Goal: Find specific page/section: Find specific page/section

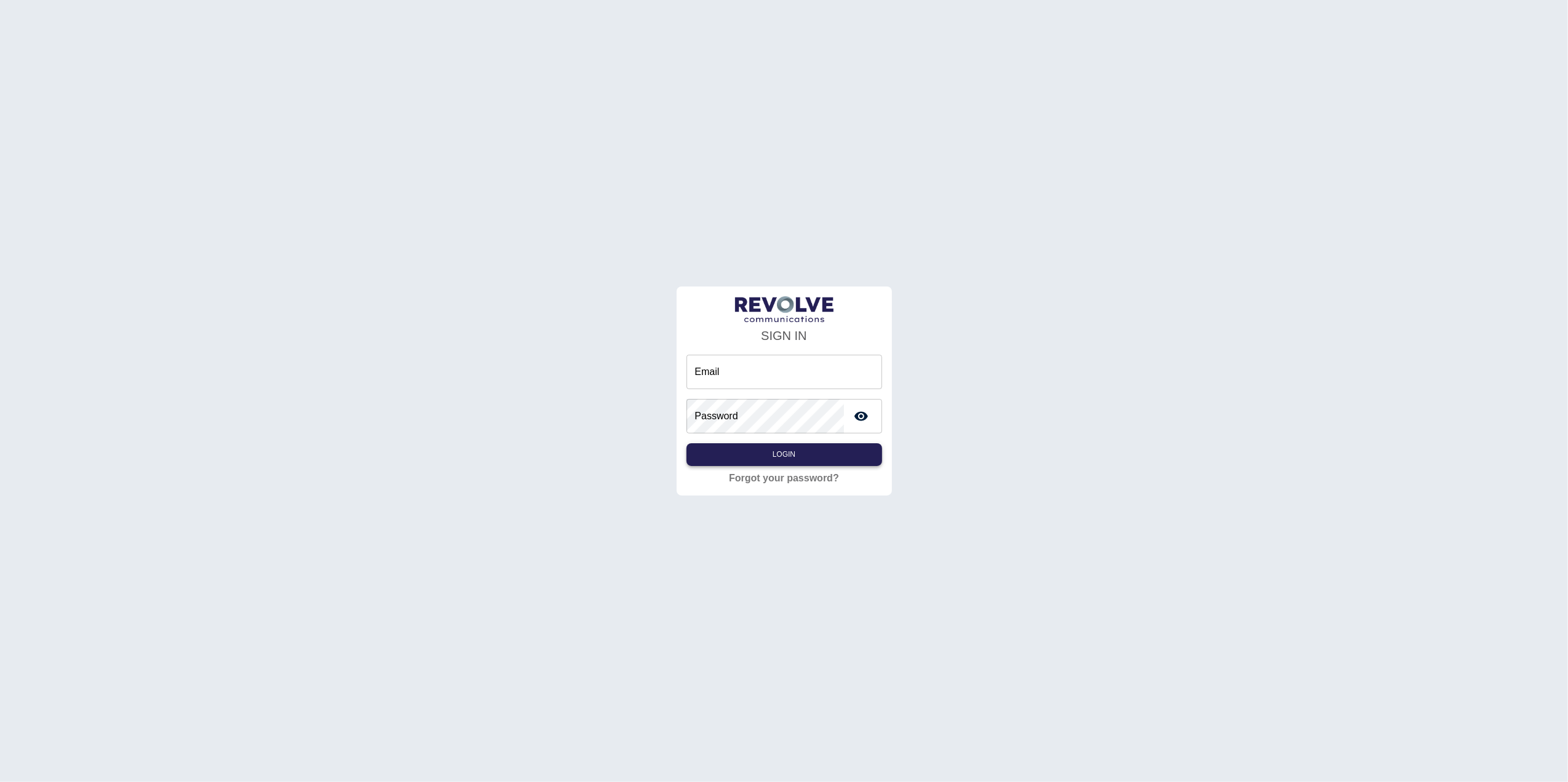
type input "**********"
click at [806, 461] on button "Login" at bounding box center [784, 455] width 196 height 23
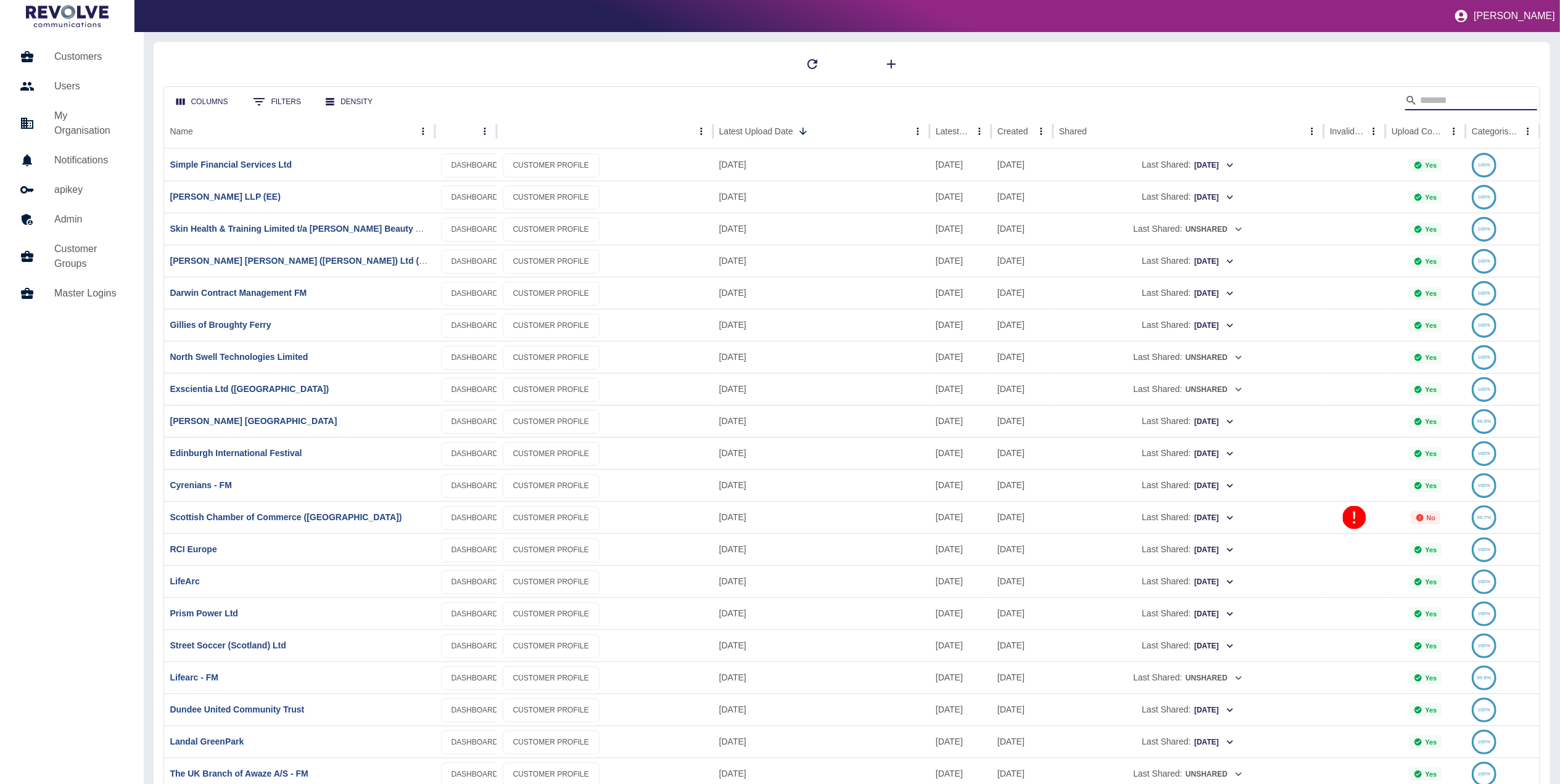
click at [1463, 94] on input "Search" at bounding box center [1469, 100] width 99 height 20
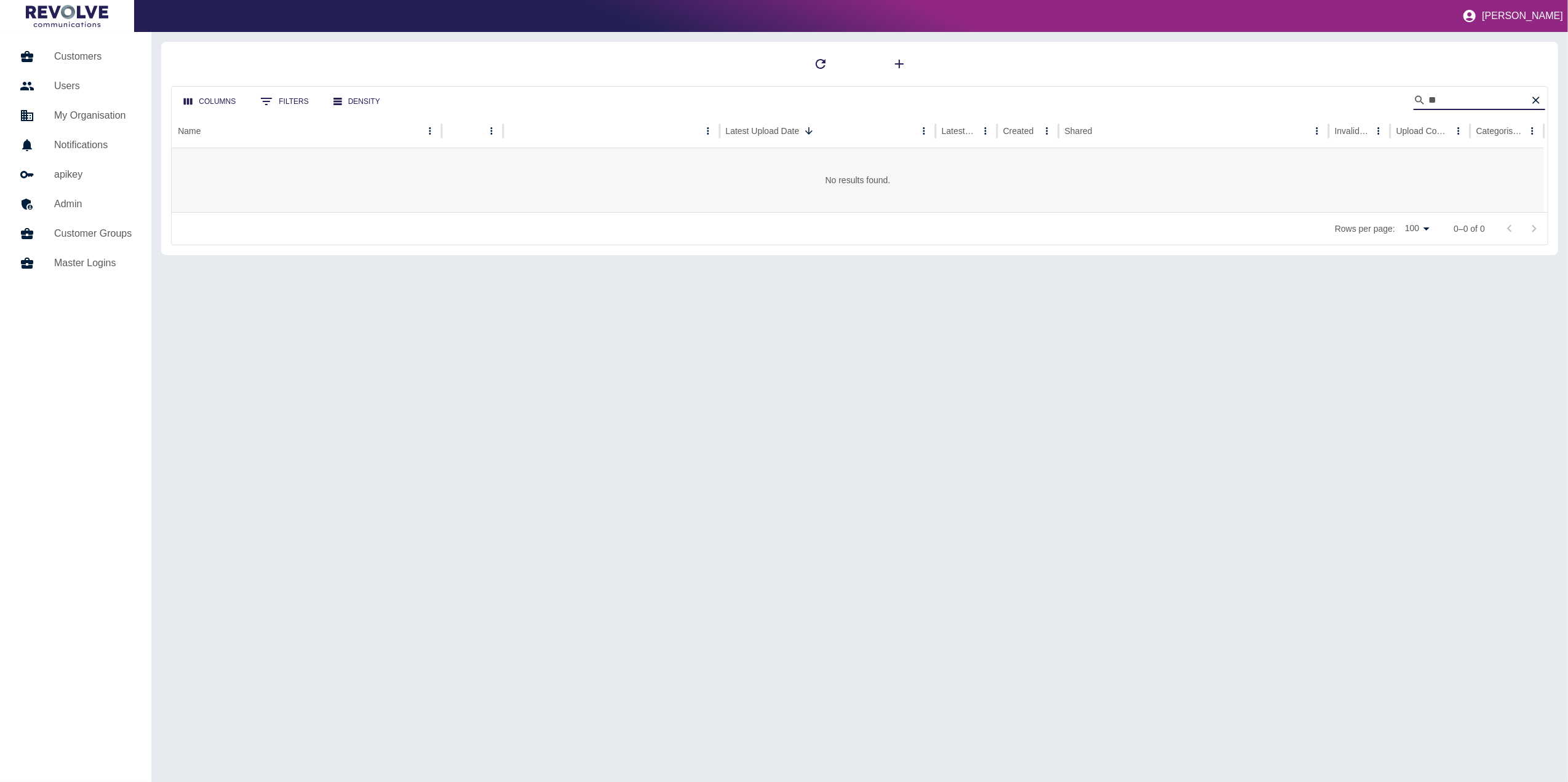
type input "*"
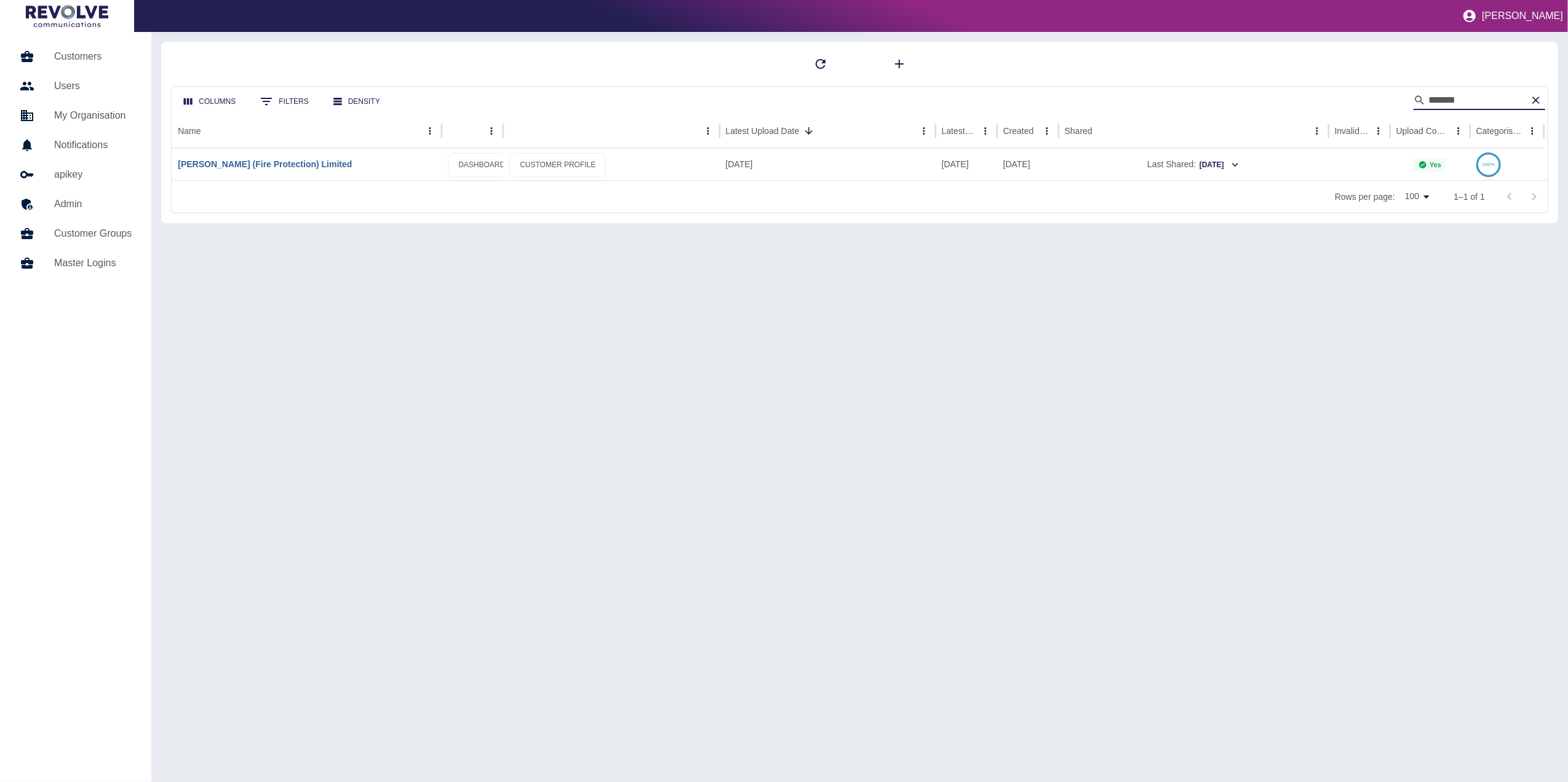
type input "*******"
click at [335, 160] on link "[PERSON_NAME] (Fire Protection) Limited" at bounding box center [265, 164] width 174 height 10
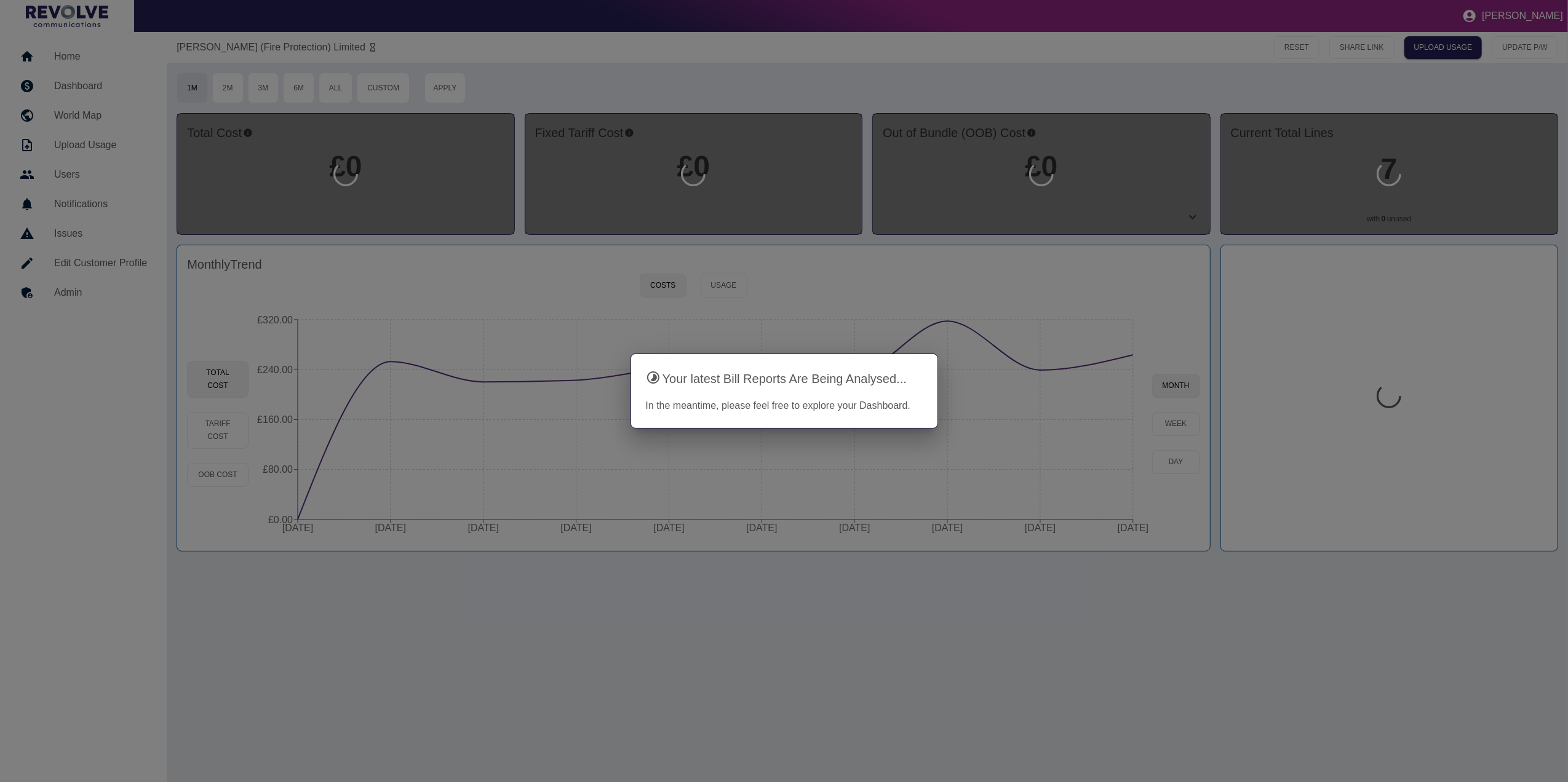
click at [1270, 697] on div at bounding box center [784, 391] width 1568 height 782
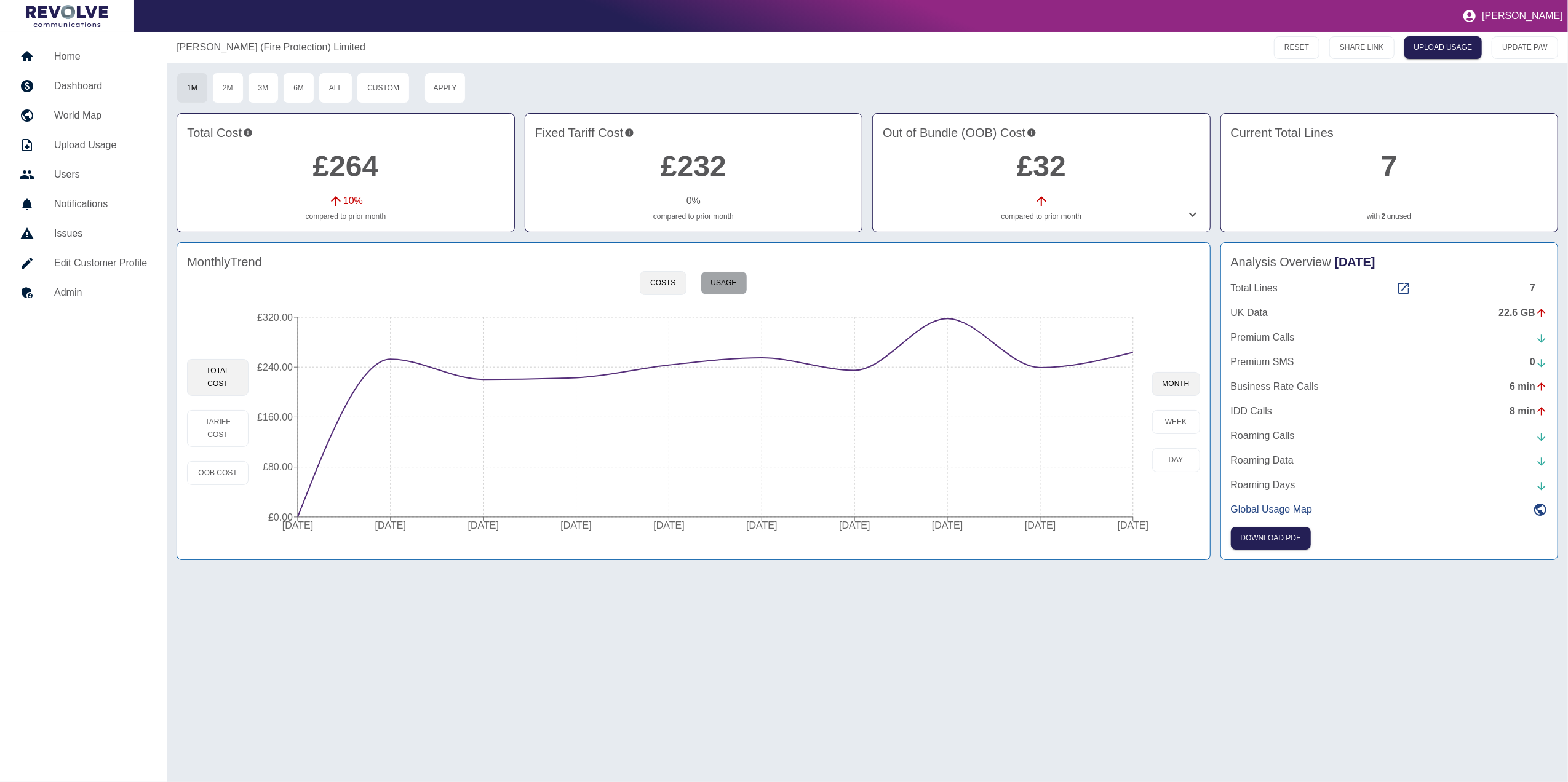
click at [730, 277] on button "Usage" at bounding box center [724, 283] width 47 height 24
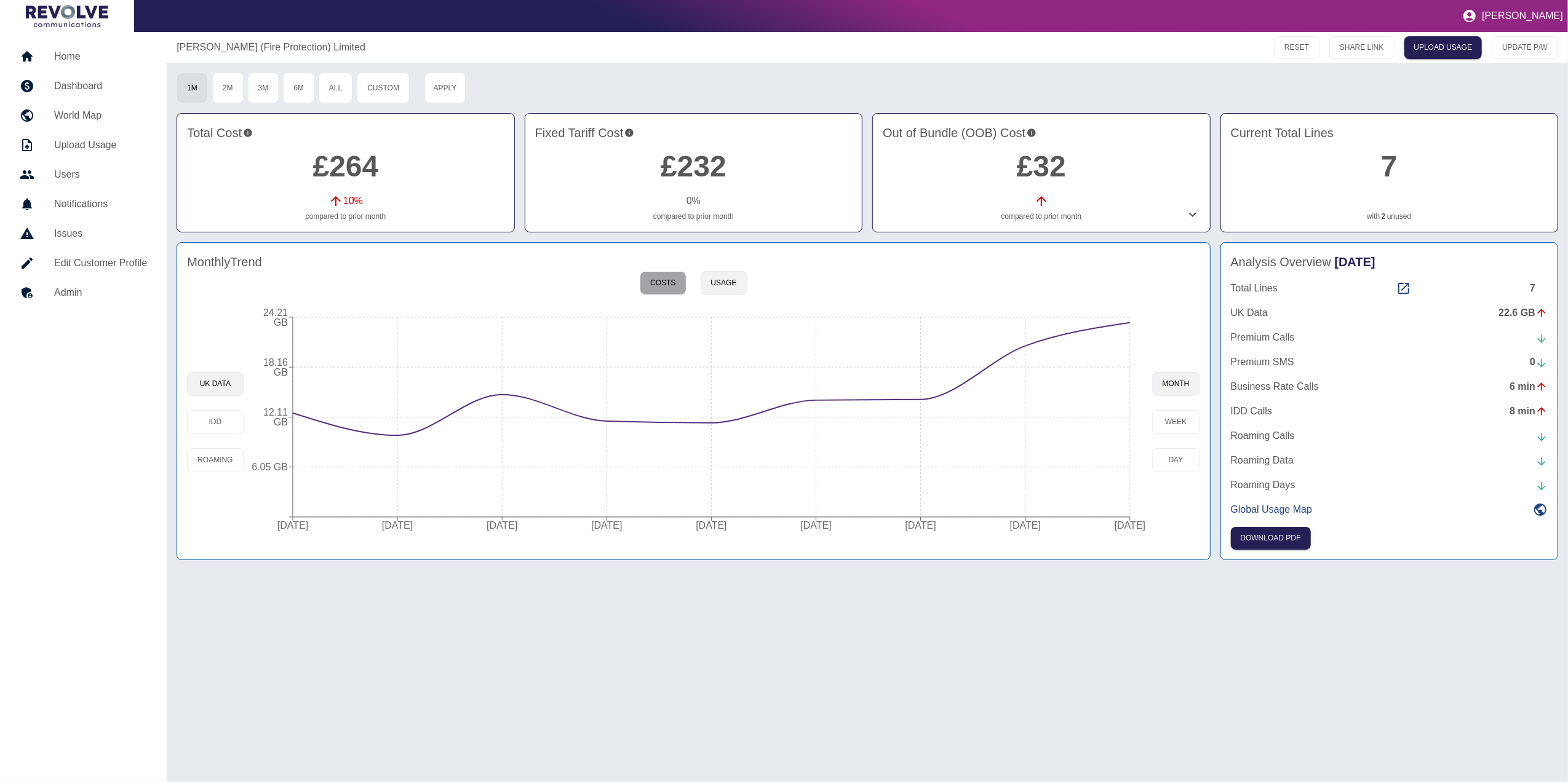
click at [660, 288] on button "Costs" at bounding box center [662, 283] width 46 height 24
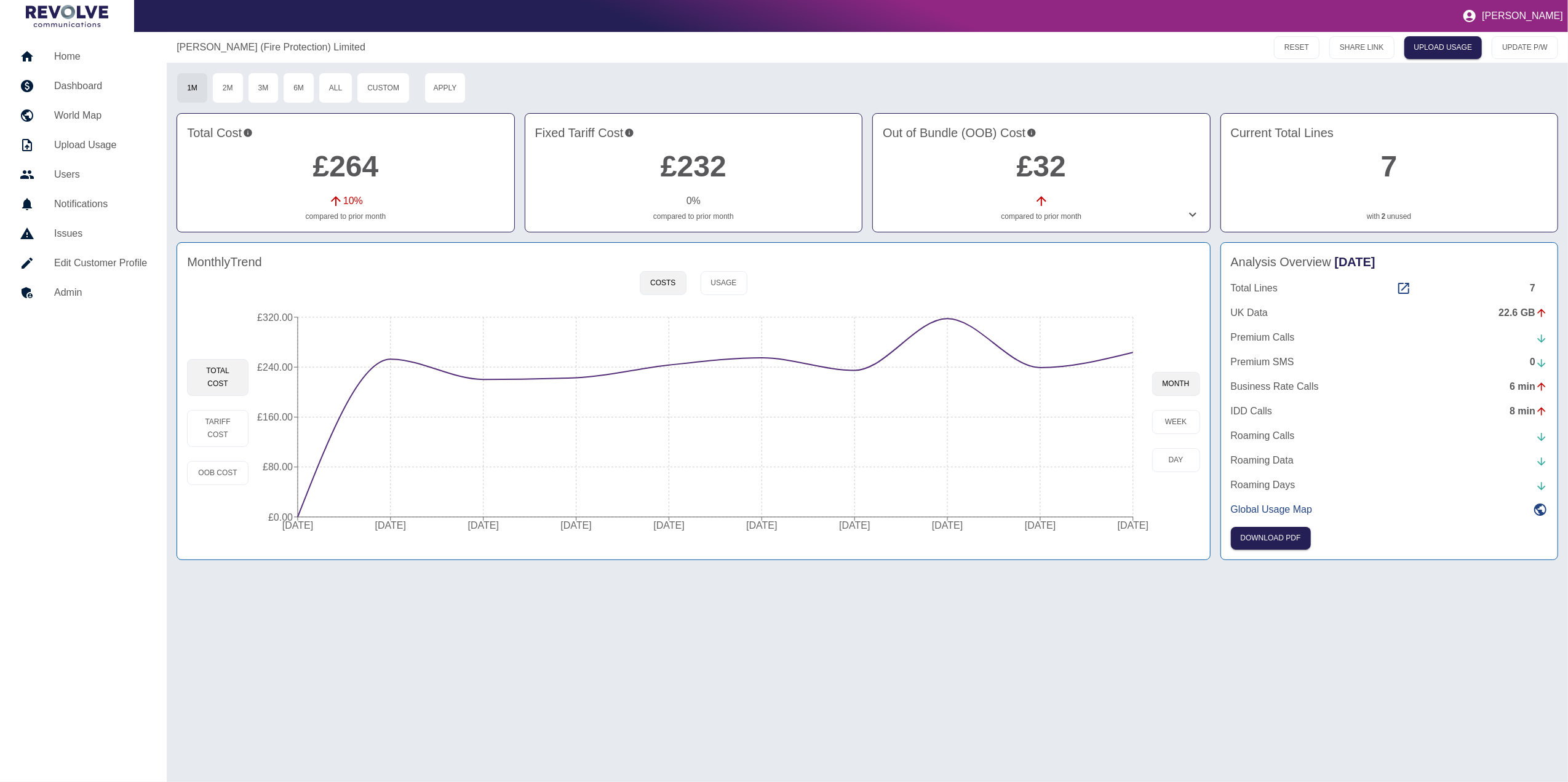
click at [1061, 715] on div "Stewart Ramsay (Fire Protection) Limited RESET SHARE LINK UPLOAD USAGE UPDATE P…" at bounding box center [867, 407] width 1401 height 750
click at [719, 288] on button "Usage" at bounding box center [724, 283] width 47 height 24
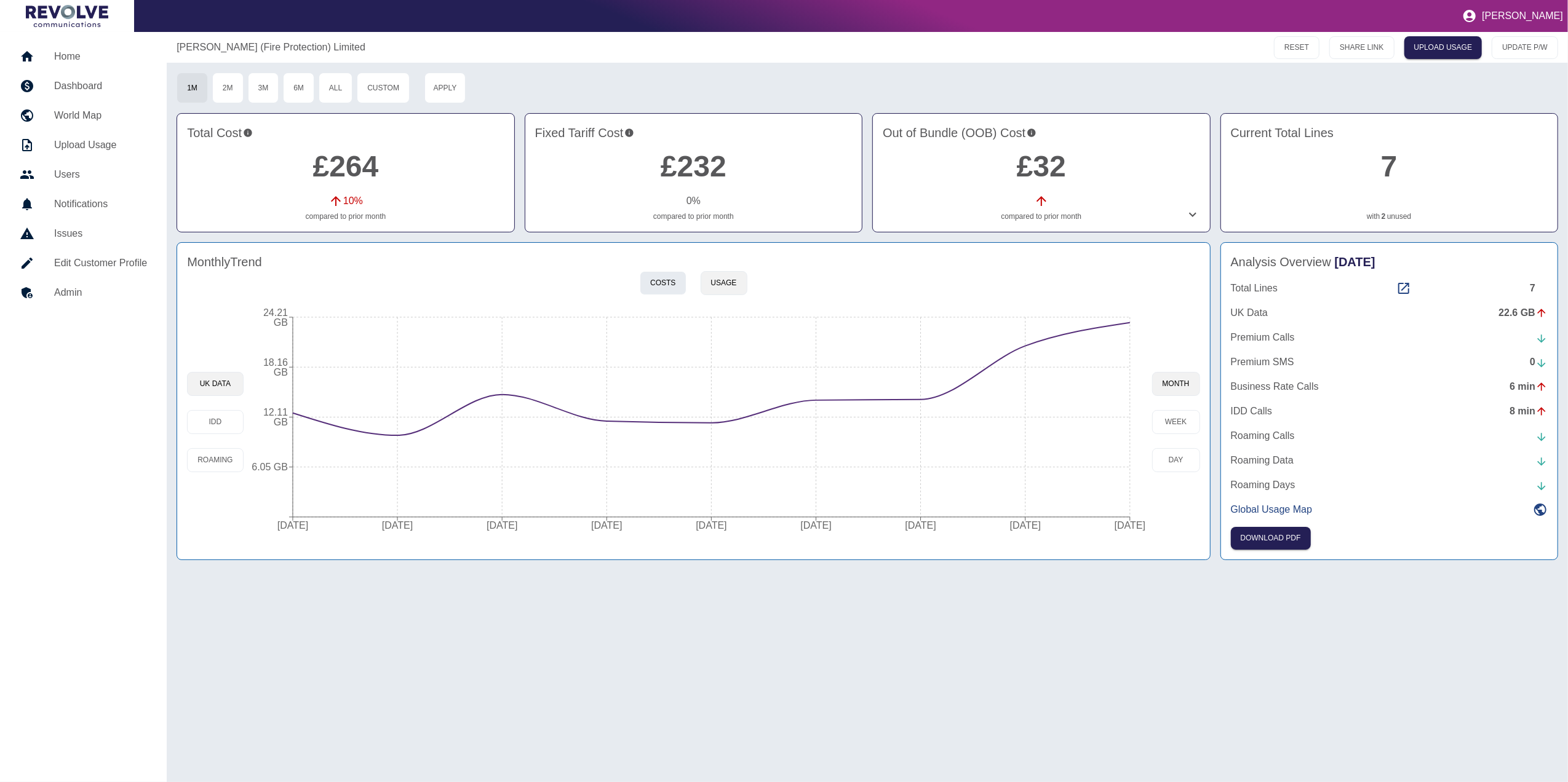
click at [679, 286] on button "Costs" at bounding box center [662, 283] width 46 height 24
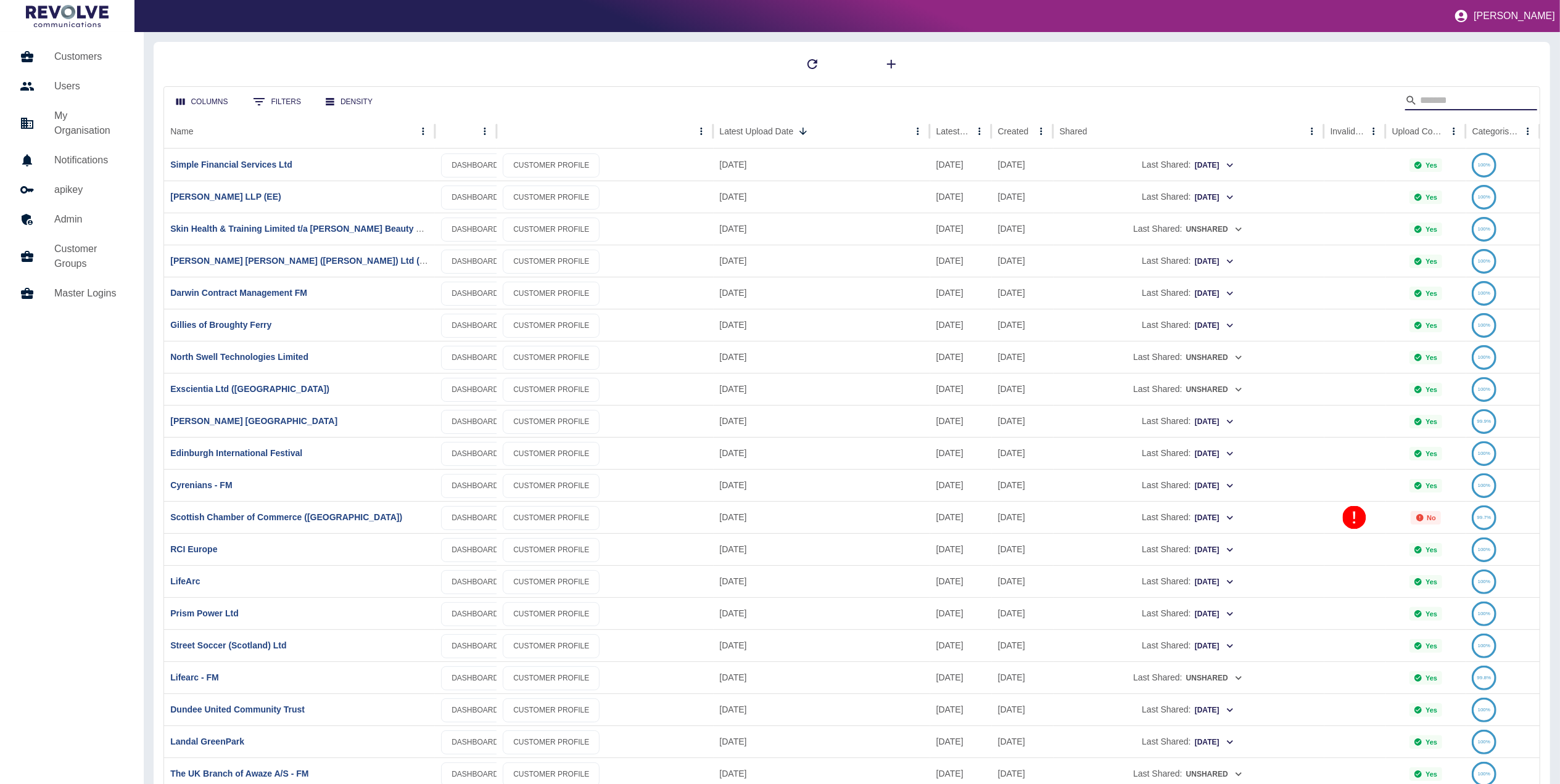
click at [1473, 92] on input "Search" at bounding box center [1469, 100] width 99 height 20
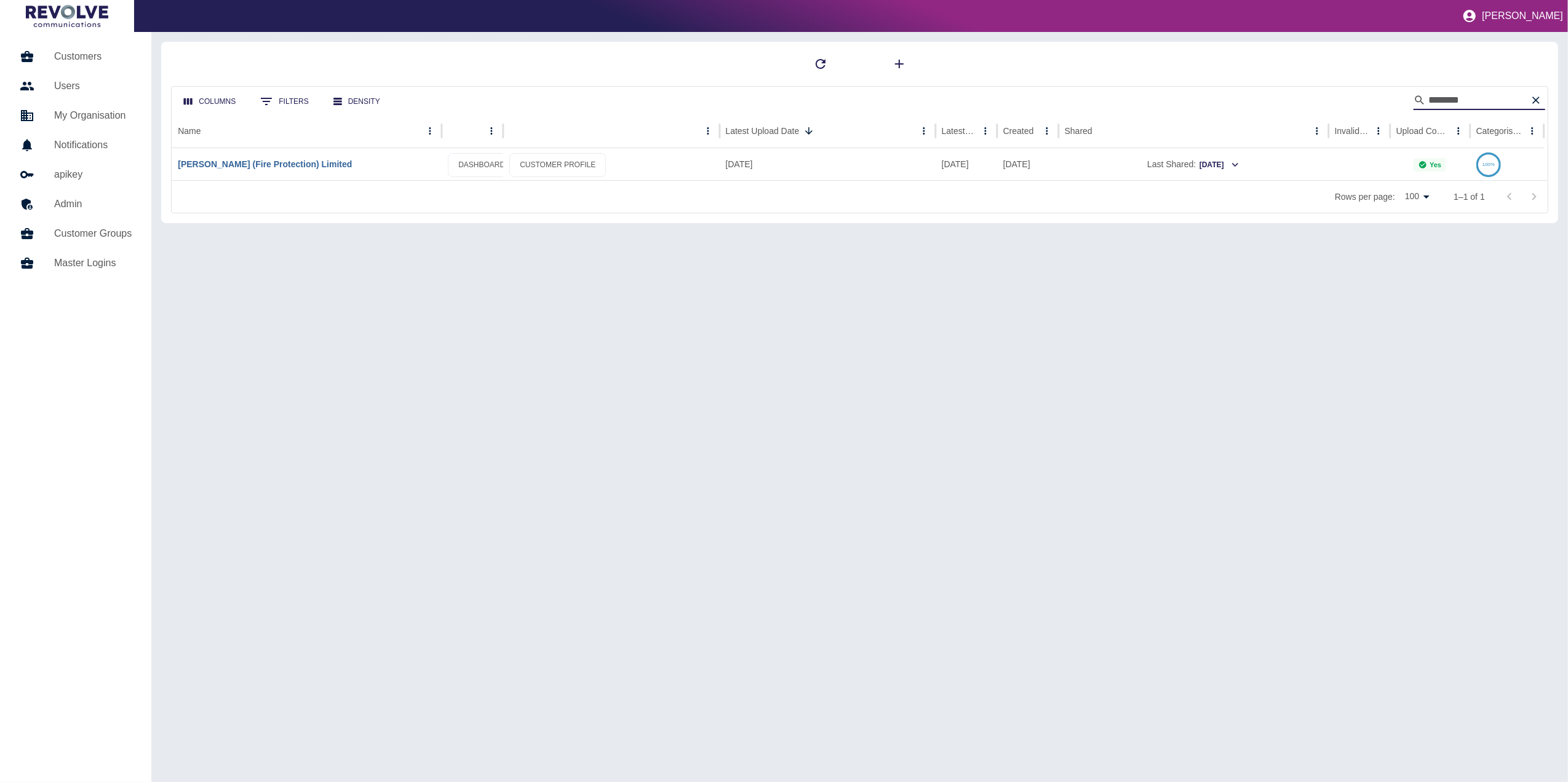
type input "*******"
click at [294, 161] on link "[PERSON_NAME] (Fire Protection) Limited" at bounding box center [265, 164] width 174 height 10
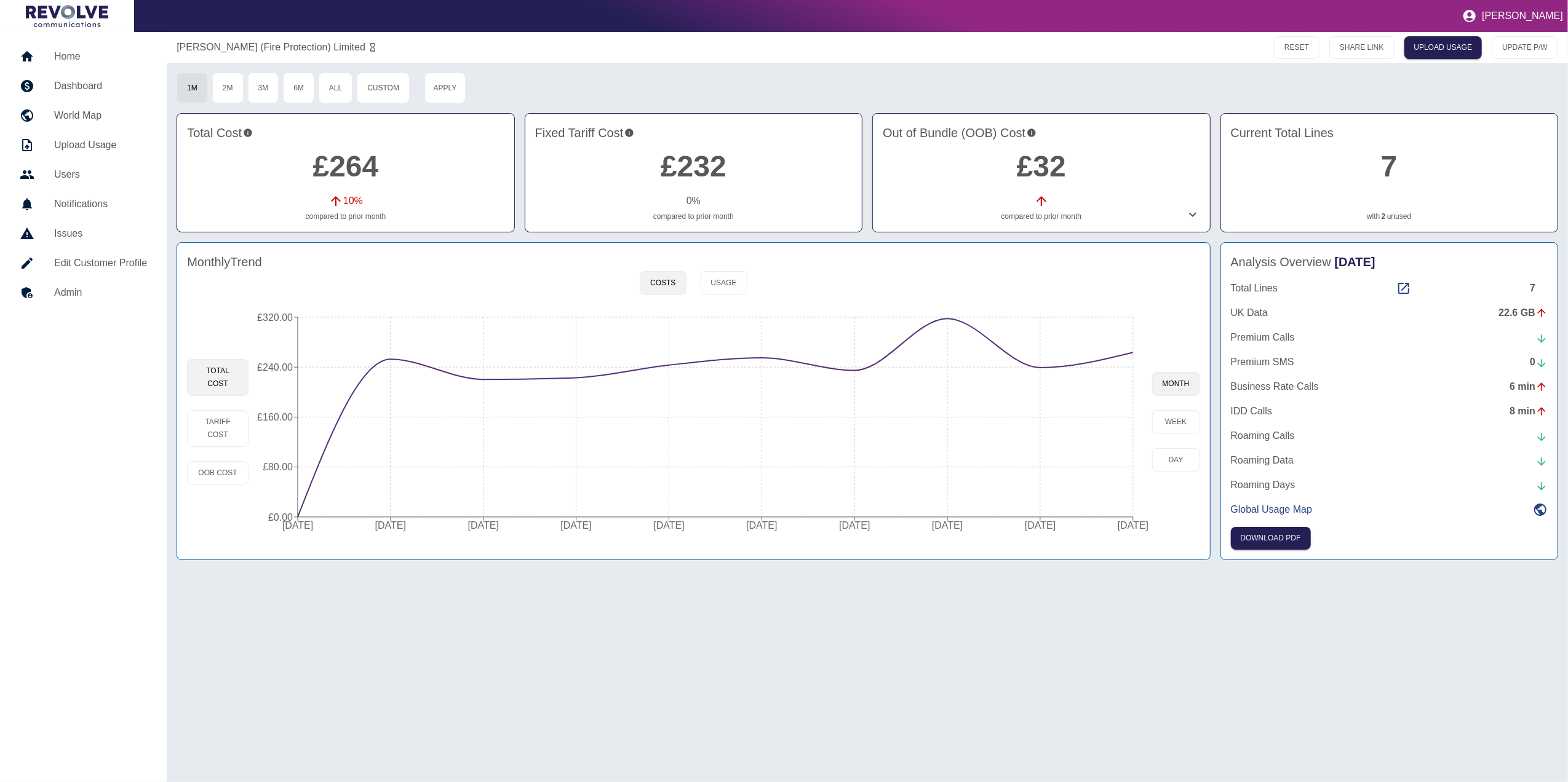
click at [64, 65] on link "Home" at bounding box center [83, 57] width 147 height 30
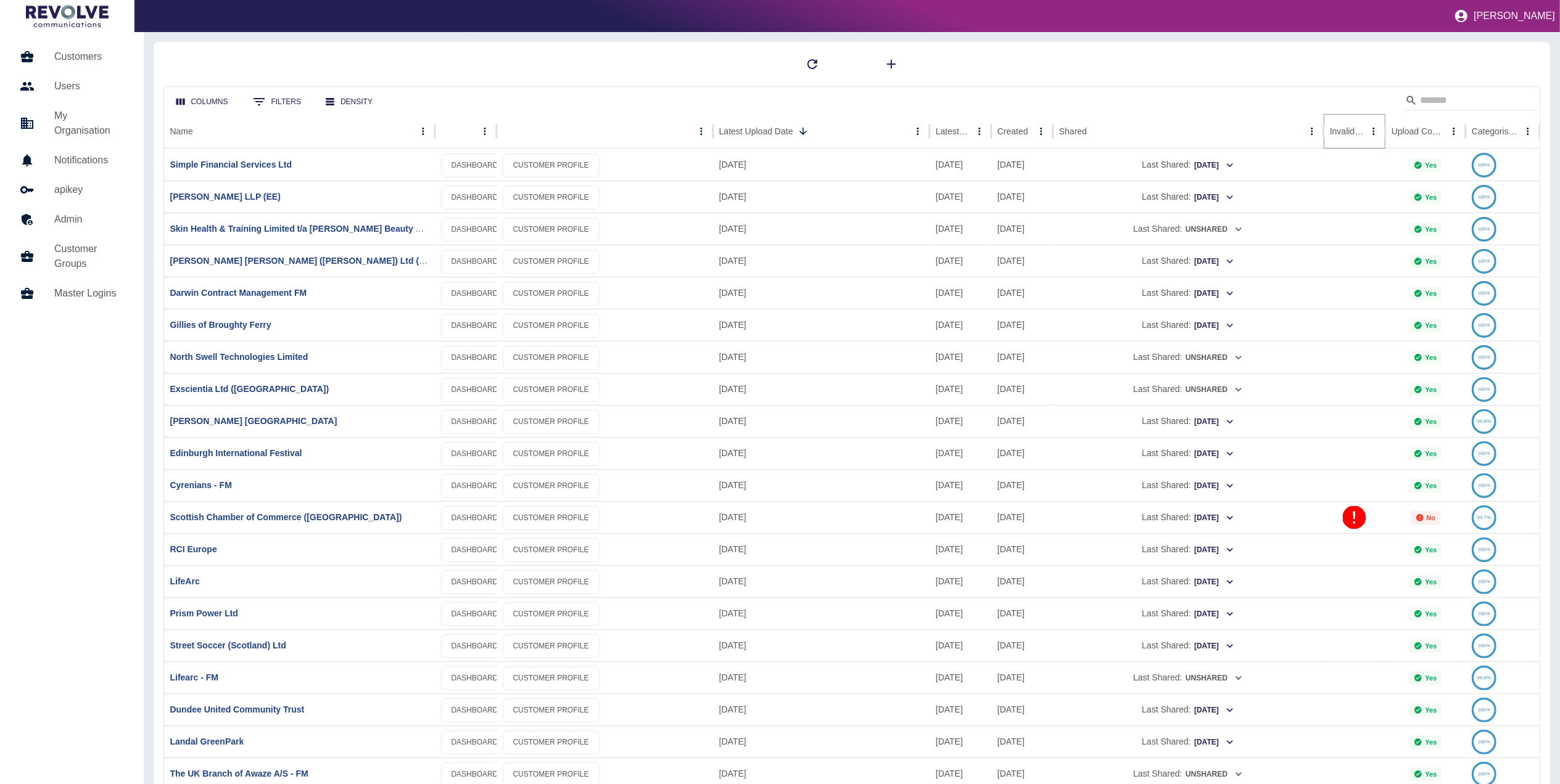
click at [1368, 134] on icon "Sort" at bounding box center [1374, 131] width 11 height 11
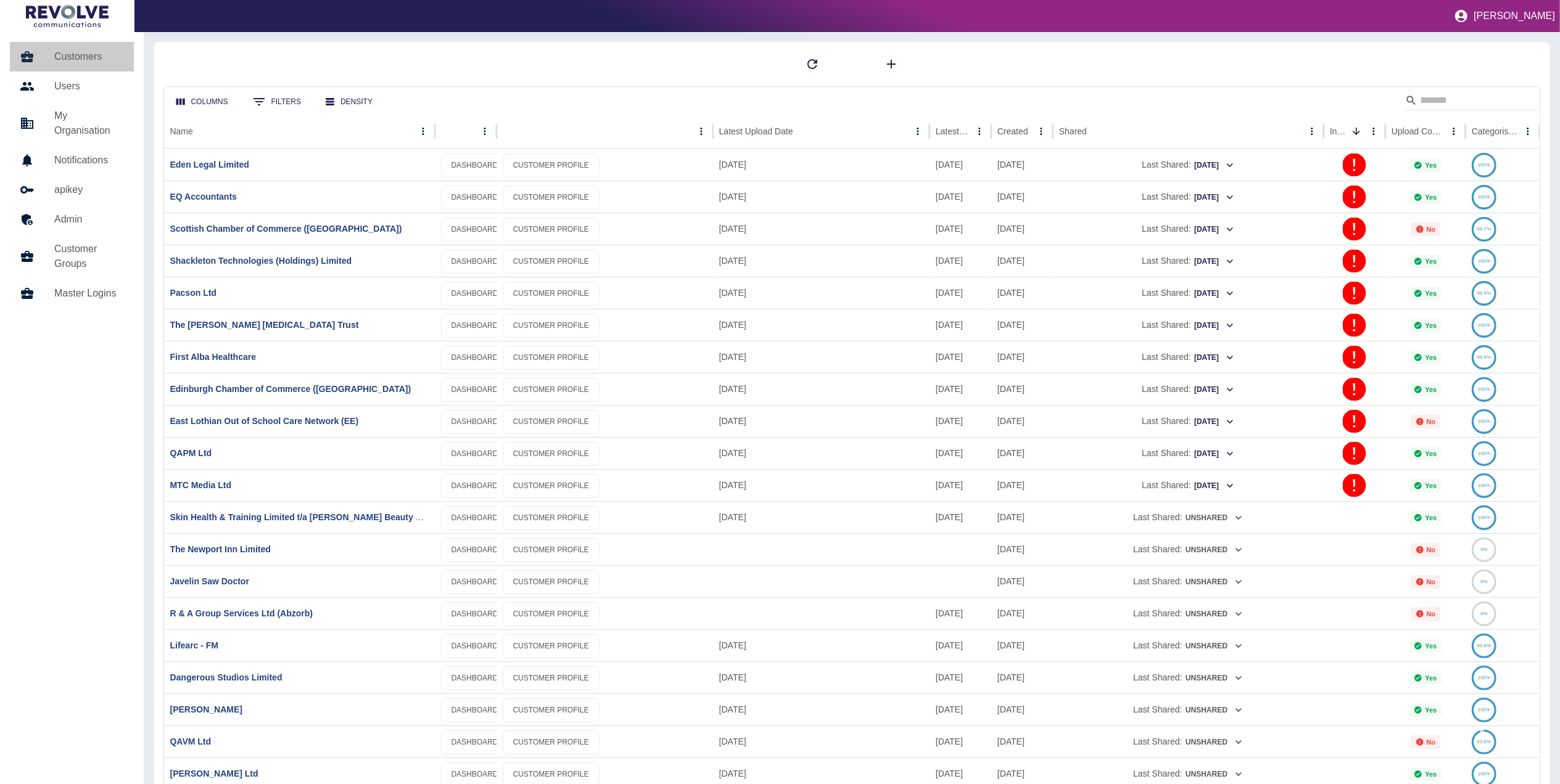
click at [53, 53] on div at bounding box center [37, 57] width 35 height 15
